Goal: Task Accomplishment & Management: Use online tool/utility

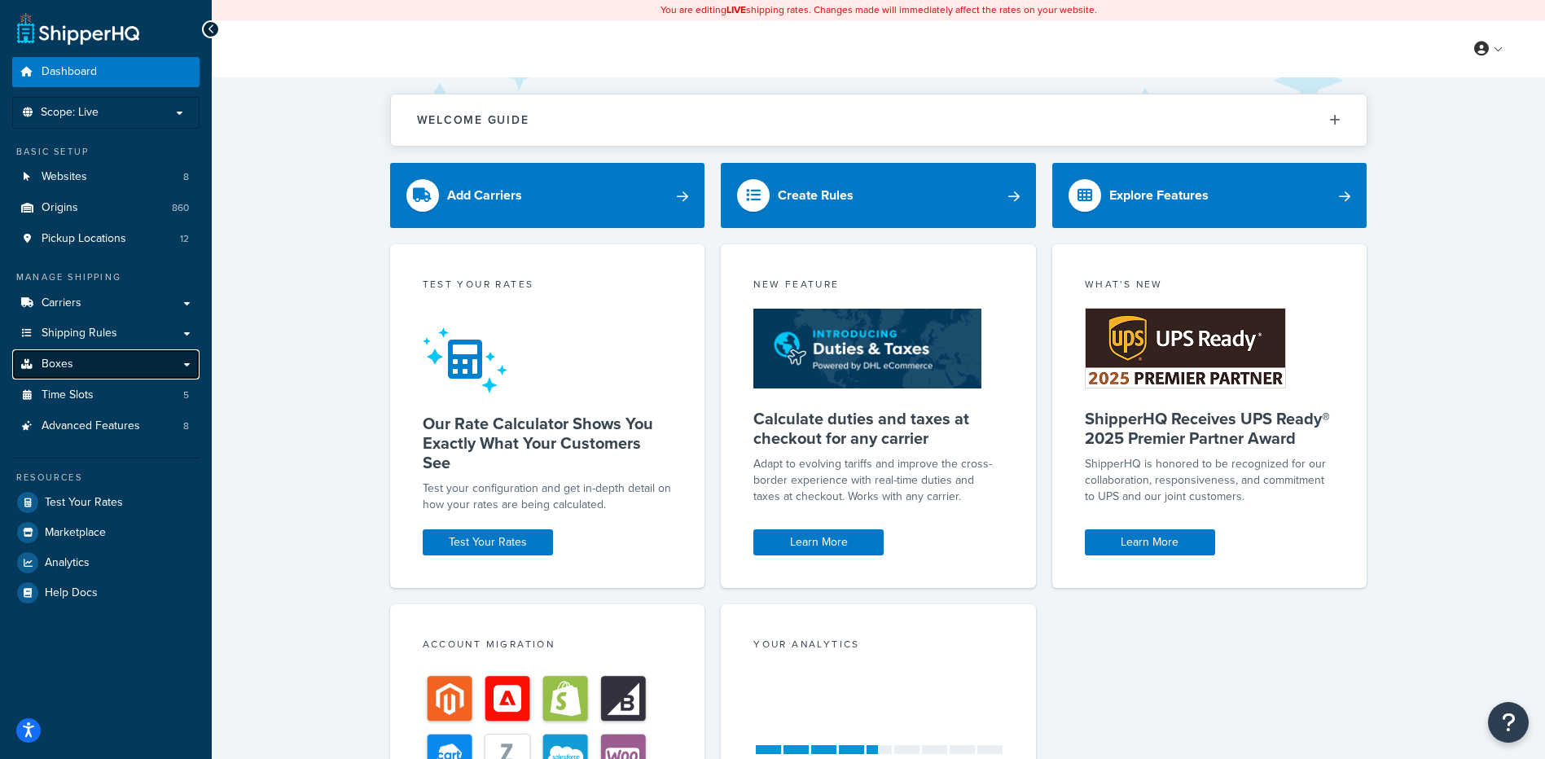
click at [71, 367] on span "Boxes" at bounding box center [58, 365] width 32 height 14
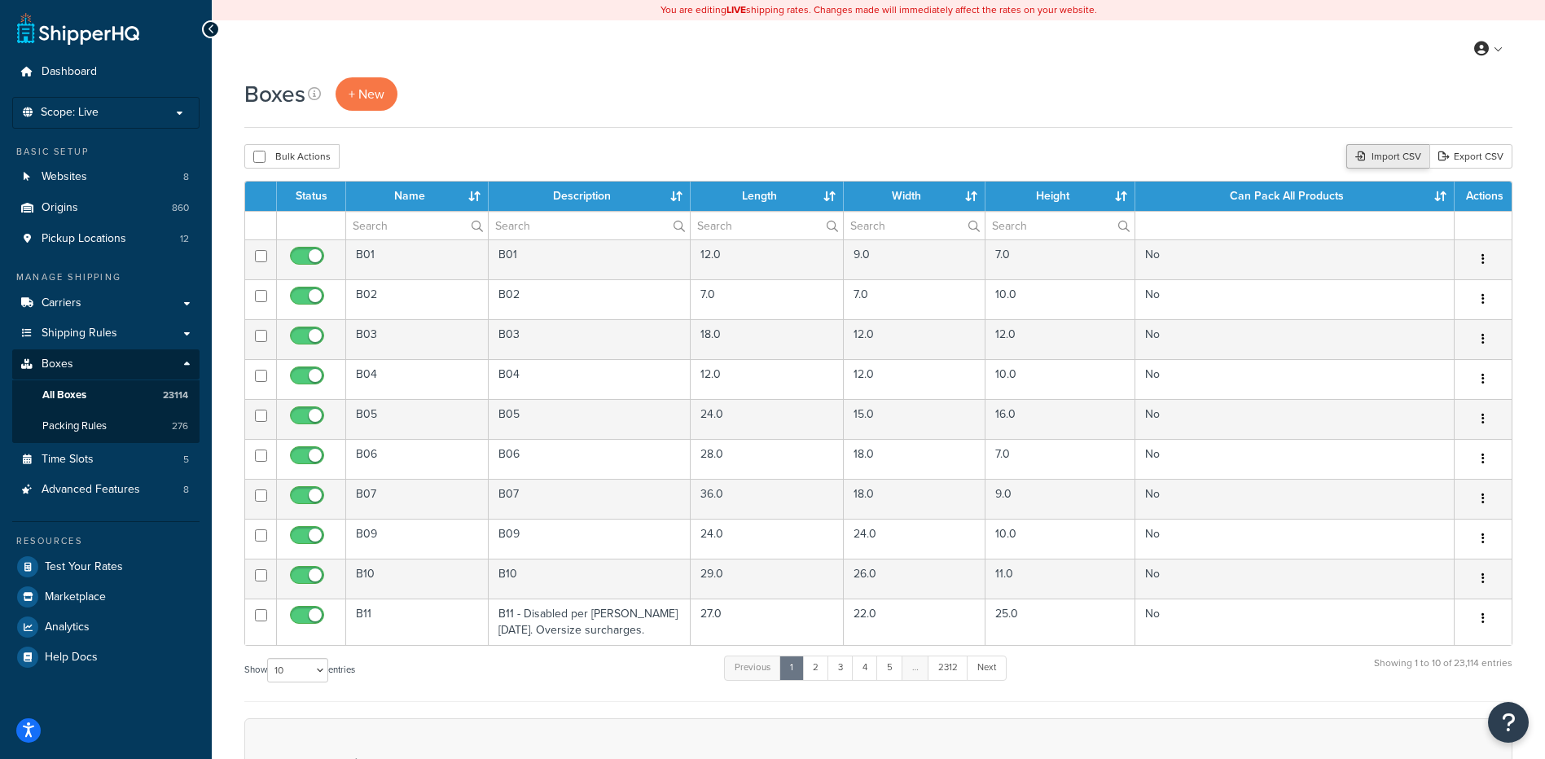
click at [1395, 162] on div "Import CSV" at bounding box center [1388, 156] width 83 height 24
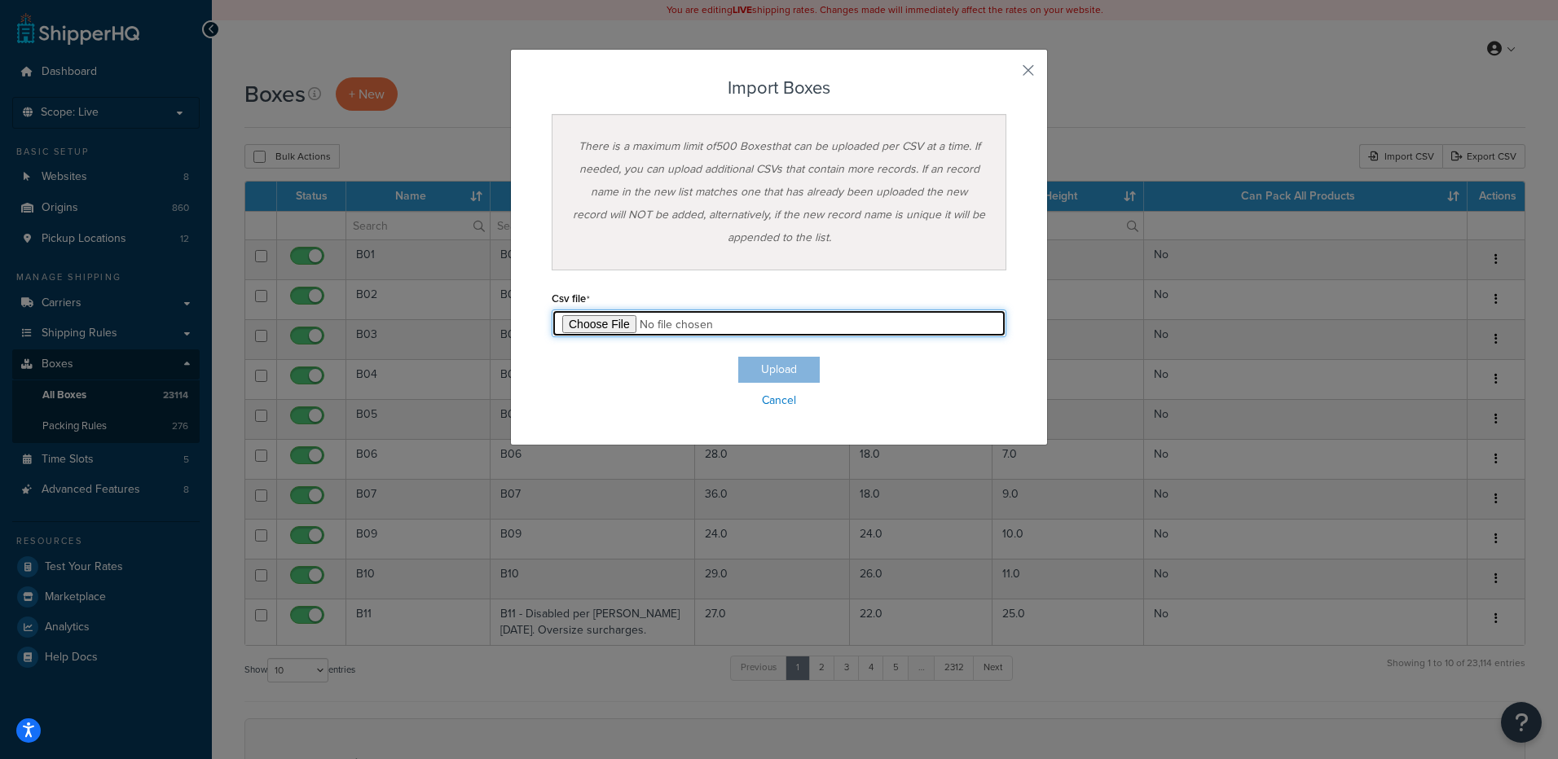
click at [602, 320] on input "file" at bounding box center [779, 324] width 455 height 28
type input "C:\fakepath\09_22_2025_box_dims.csv"
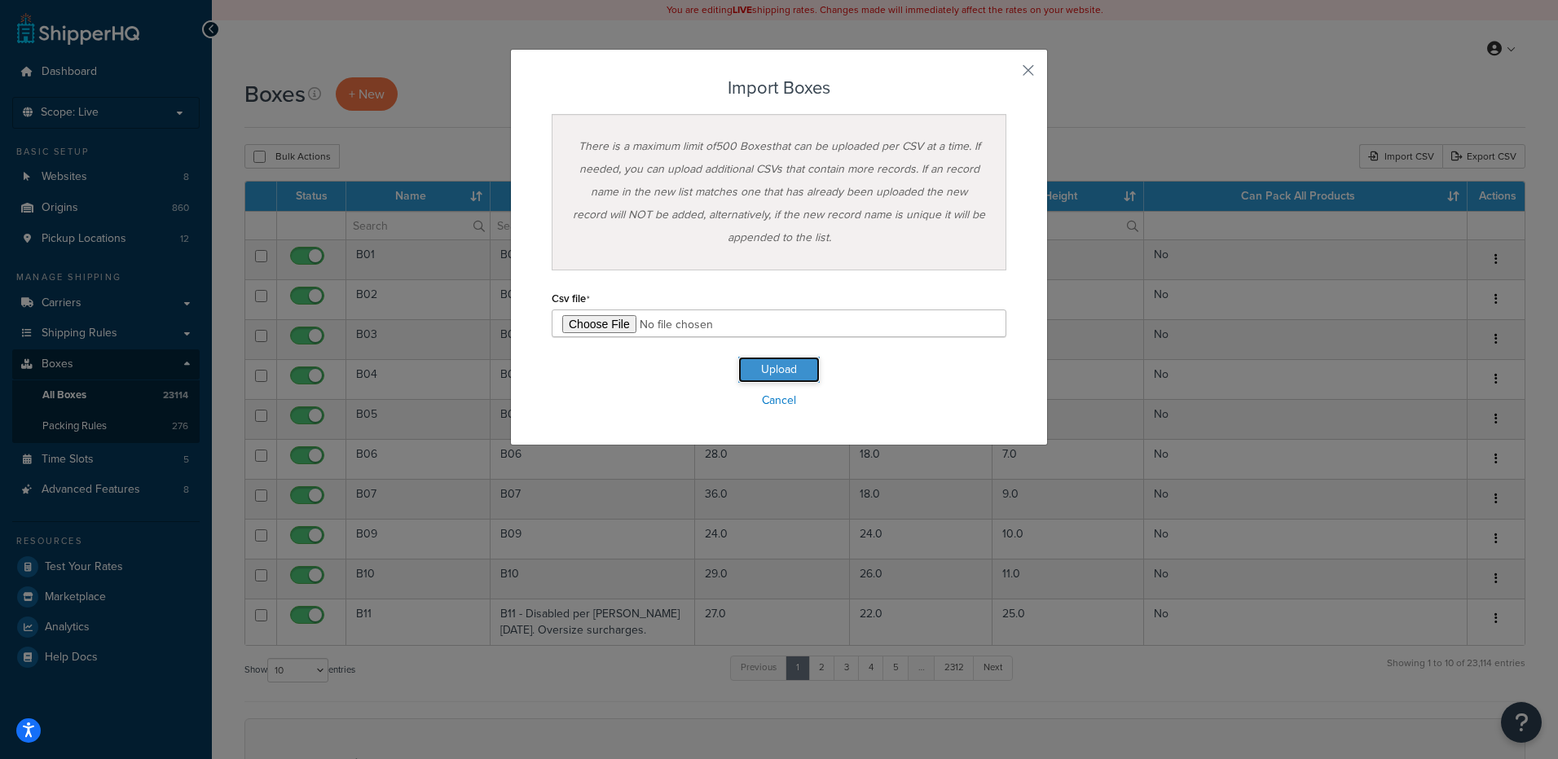
click at [754, 367] on button "Upload" at bounding box center [778, 370] width 81 height 26
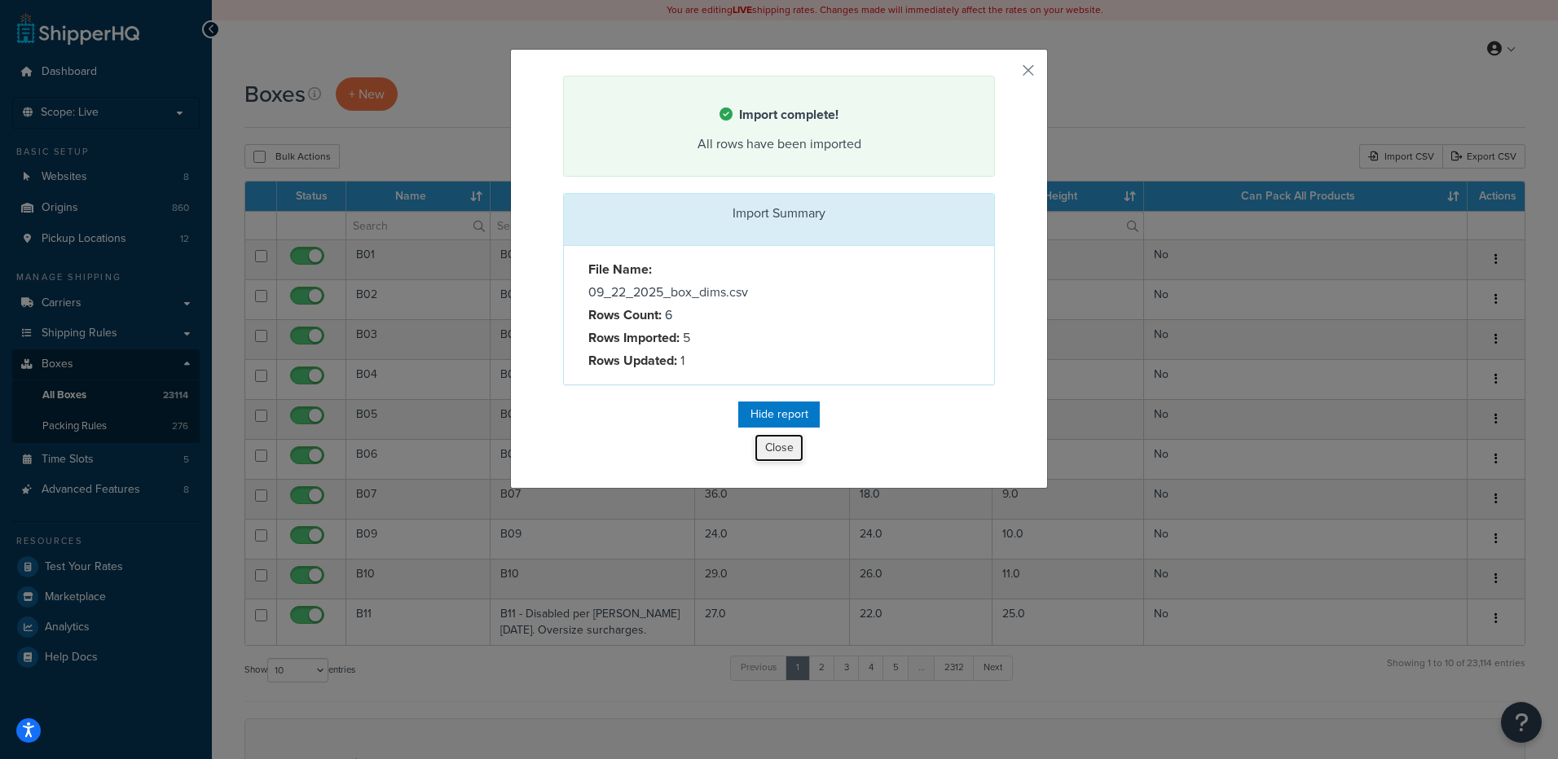
click at [781, 455] on button "Close" at bounding box center [778, 448] width 49 height 28
